Goal: Task Accomplishment & Management: Use online tool/utility

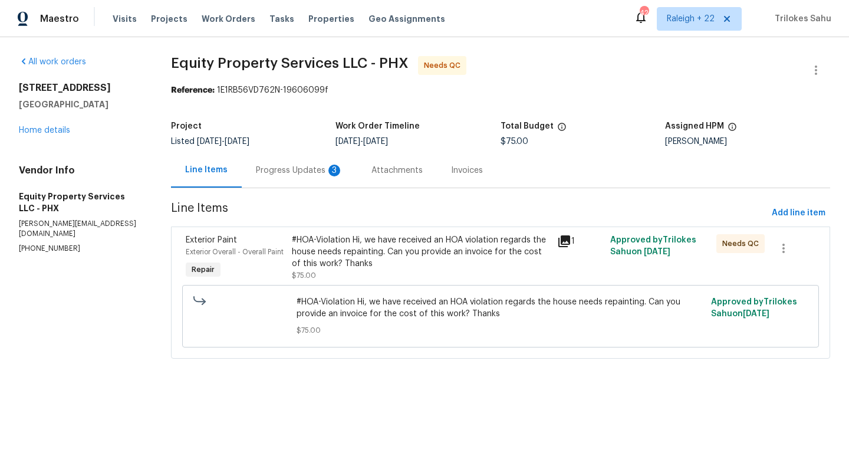
click at [284, 178] on div "Progress Updates 3" at bounding box center [300, 170] width 116 height 35
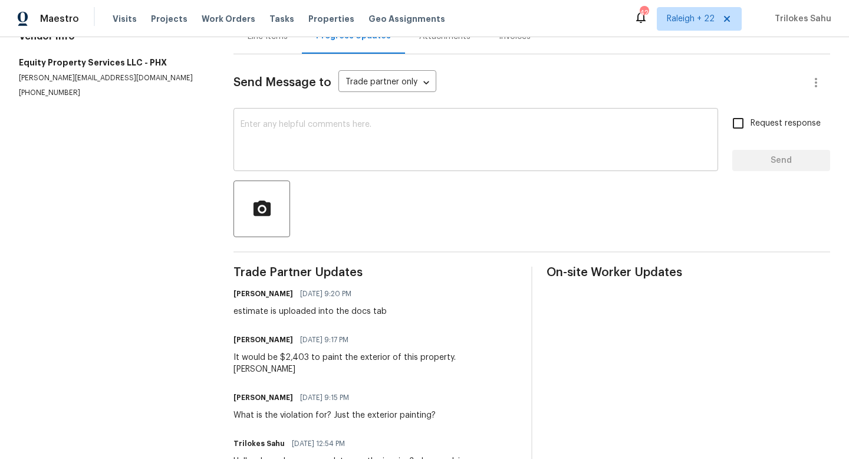
scroll to position [84, 0]
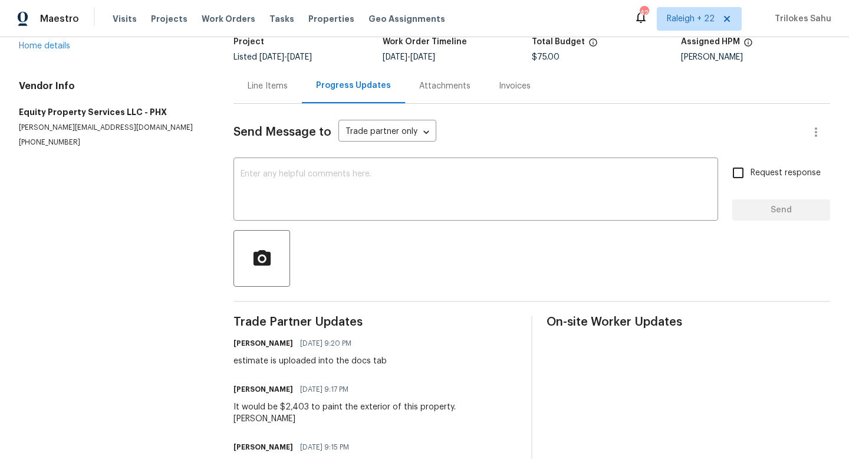
click at [266, 91] on div "Line Items" at bounding box center [268, 86] width 40 height 12
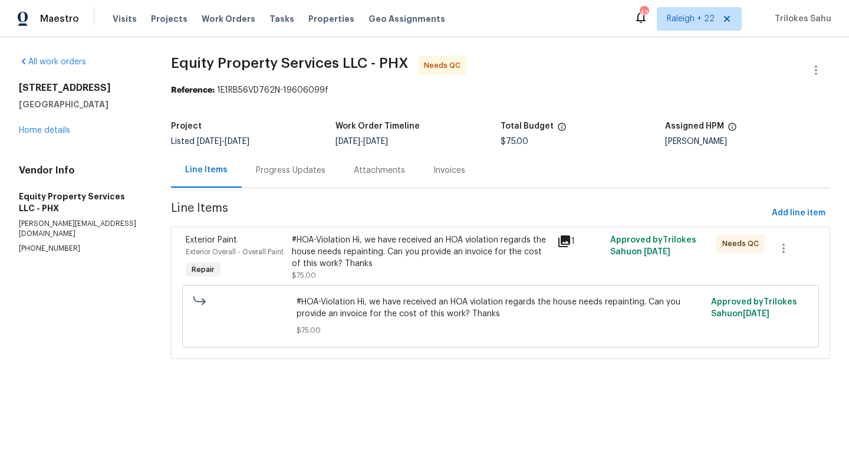
click at [301, 179] on div "Progress Updates" at bounding box center [291, 170] width 98 height 35
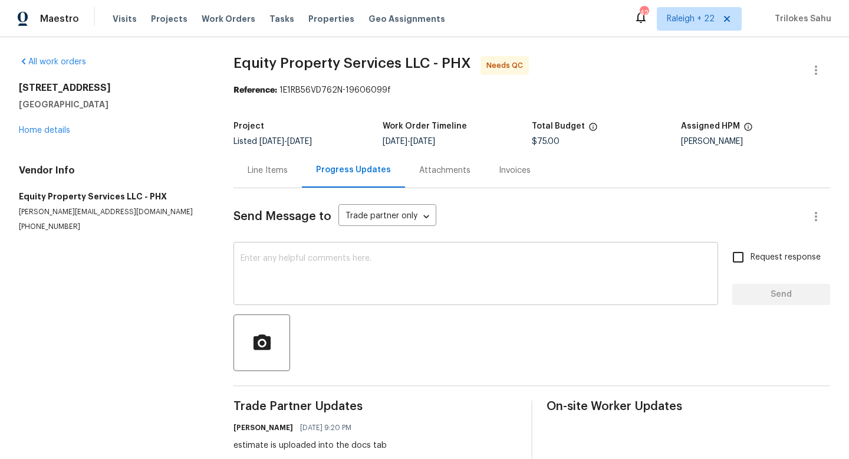
click at [329, 261] on textarea at bounding box center [475, 274] width 470 height 41
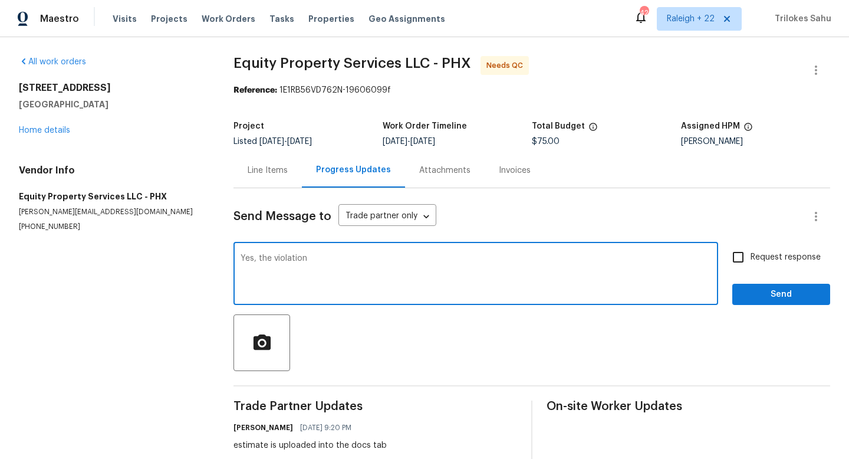
click at [318, 263] on textarea "Yes, the violation" at bounding box center [475, 274] width 470 height 41
type textarea "Yes, the violation for the"
